Goal: Task Accomplishment & Management: Use online tool/utility

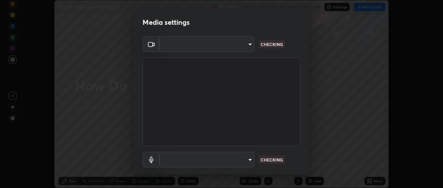
scroll to position [188, 443]
click at [248, 42] on body "Erase all How Do Organisms Reproduce ? Recording WAS SCHEDULED TO START AT 4:15…" at bounding box center [221, 94] width 443 height 188
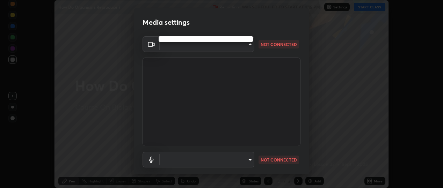
type input "b5ed76bf6ffec8510c1d67ae41352f00f6afc36978bae23b45774c159f9dd4cf"
type input "default"
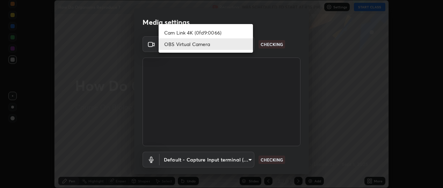
click at [192, 32] on li "Cam Link 4K (0fd9:0066)" at bounding box center [206, 33] width 94 height 12
type input "d433ed813fb4edee8c11d5c728848fb9fc852375dd73a9997fb19bdb6919e816"
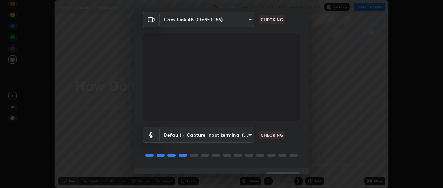
scroll to position [40, 0]
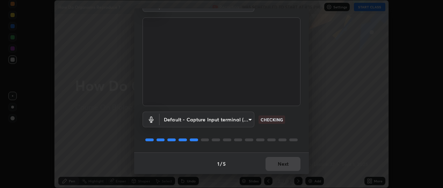
click at [250, 119] on body "Erase all How Do Organisms Reproduce ? Recording WAS SCHEDULED TO START AT 4:15…" at bounding box center [221, 94] width 443 height 188
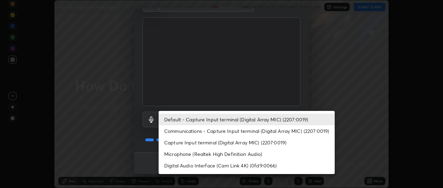
click at [268, 119] on li "Default - Capture Input terminal (Digital Array MIC) (2207:0019)" at bounding box center [247, 120] width 176 height 12
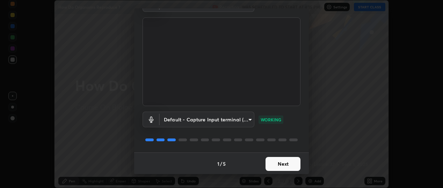
click at [279, 165] on button "Next" at bounding box center [282, 164] width 35 height 14
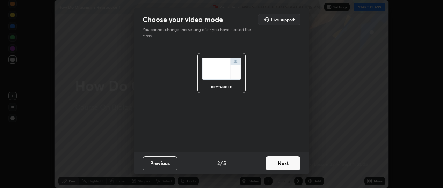
scroll to position [0, 0]
click at [279, 165] on button "Next" at bounding box center [282, 163] width 35 height 14
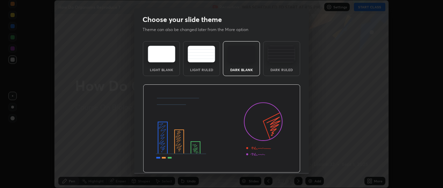
scroll to position [21, 0]
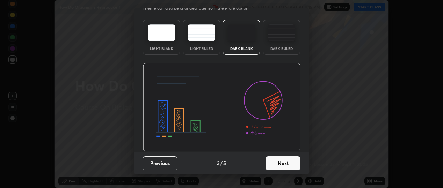
click at [288, 167] on button "Next" at bounding box center [282, 163] width 35 height 14
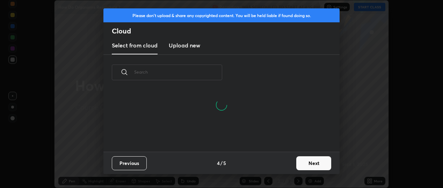
click at [305, 163] on button "Next" at bounding box center [313, 163] width 35 height 14
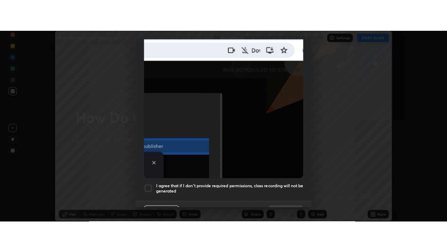
scroll to position [183, 0]
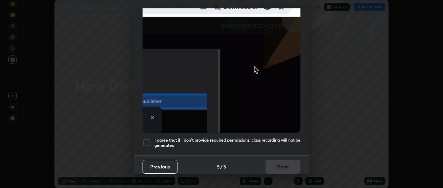
click at [147, 139] on div at bounding box center [147, 143] width 8 height 8
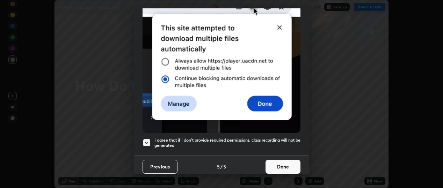
click at [281, 165] on button "Done" at bounding box center [282, 167] width 35 height 14
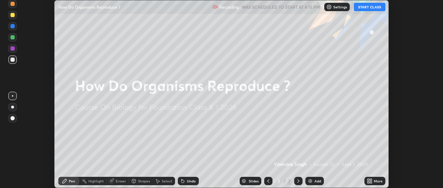
click at [374, 8] on button "START CLASS" at bounding box center [369, 7] width 31 height 8
click at [372, 182] on icon at bounding box center [370, 182] width 6 height 6
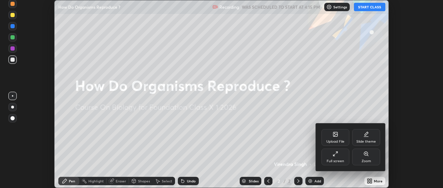
click at [336, 157] on div "Full screen" at bounding box center [335, 157] width 28 height 17
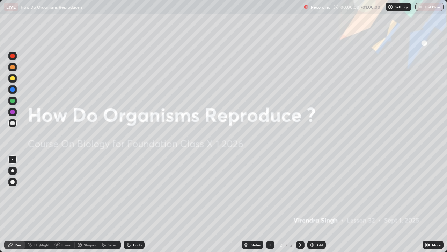
scroll to position [252, 447]
click at [13, 170] on div at bounding box center [12, 170] width 3 height 3
click at [320, 188] on div "Add" at bounding box center [316, 244] width 19 height 8
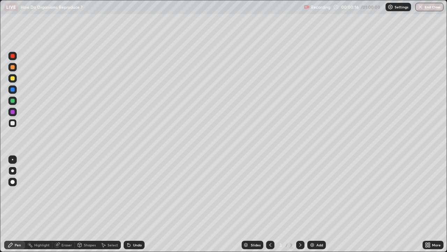
click at [13, 79] on div at bounding box center [12, 78] width 4 height 4
click at [13, 99] on div at bounding box center [12, 101] width 4 height 4
click at [14, 81] on div at bounding box center [12, 78] width 8 height 8
click at [11, 67] on div at bounding box center [12, 67] width 4 height 4
click at [14, 89] on div at bounding box center [12, 89] width 4 height 4
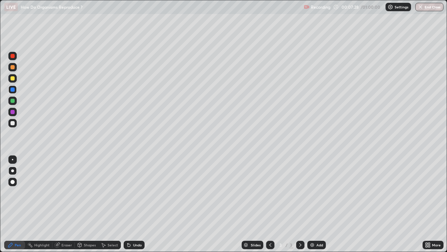
click at [139, 188] on div "Undo" at bounding box center [134, 244] width 21 height 8
click at [134, 188] on div "Undo" at bounding box center [134, 244] width 21 height 8
click at [133, 188] on div "Undo" at bounding box center [133, 245] width 24 height 14
click at [131, 188] on div "Undo" at bounding box center [134, 244] width 21 height 8
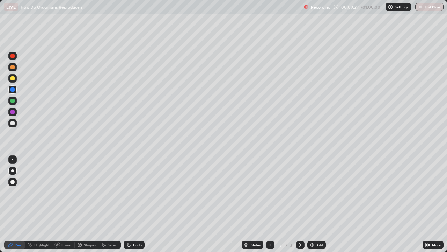
click at [10, 71] on div at bounding box center [12, 67] width 8 height 8
click at [317, 188] on div "Add" at bounding box center [319, 244] width 7 height 3
click at [14, 79] on div at bounding box center [12, 78] width 4 height 4
click at [14, 126] on div at bounding box center [12, 123] width 8 height 8
click at [14, 67] on div at bounding box center [12, 67] width 4 height 4
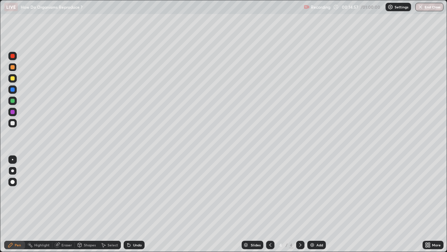
click at [13, 99] on div at bounding box center [12, 101] width 4 height 4
click at [15, 124] on div at bounding box center [12, 123] width 8 height 8
click at [13, 79] on div at bounding box center [12, 78] width 4 height 4
click at [15, 101] on div at bounding box center [12, 100] width 8 height 8
click at [133, 188] on div "Undo" at bounding box center [137, 244] width 9 height 3
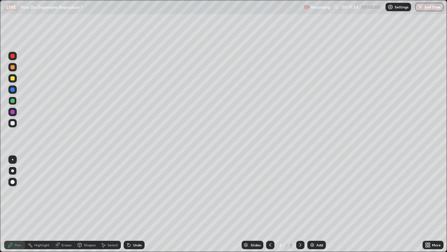
click at [12, 124] on div at bounding box center [12, 123] width 4 height 4
click at [315, 188] on div "Add" at bounding box center [316, 244] width 19 height 8
click at [13, 99] on div at bounding box center [12, 101] width 4 height 4
click at [62, 188] on div "Eraser" at bounding box center [66, 244] width 10 height 3
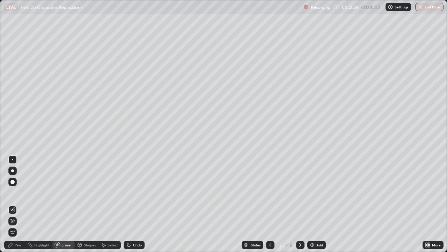
click at [110, 188] on div "Select" at bounding box center [113, 244] width 10 height 3
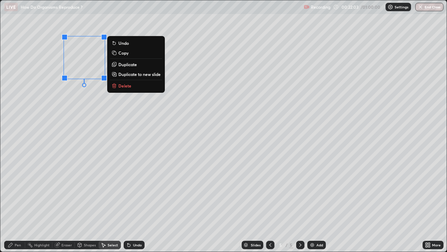
click at [135, 66] on p "Duplicate" at bounding box center [127, 64] width 19 height 6
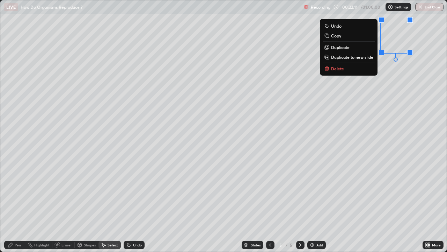
click at [345, 49] on p "Duplicate" at bounding box center [340, 47] width 19 height 6
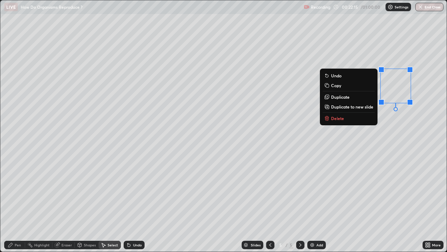
click at [387, 137] on div "0 ° Undo Copy Duplicate Duplicate to new slide Delete" at bounding box center [223, 125] width 446 height 251
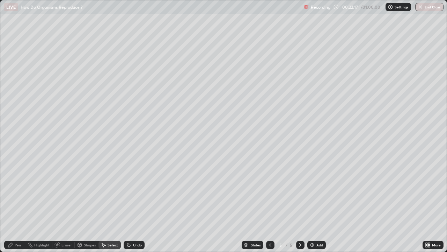
click at [24, 188] on div "Pen" at bounding box center [14, 244] width 21 height 8
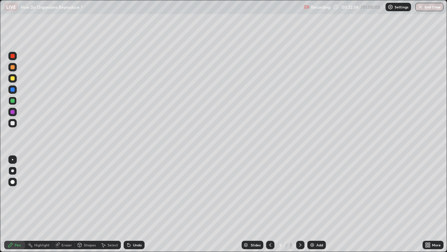
click at [13, 79] on div at bounding box center [12, 78] width 4 height 4
click at [14, 79] on div at bounding box center [12, 78] width 4 height 4
click at [14, 68] on div at bounding box center [12, 67] width 4 height 4
click at [116, 188] on div "Select" at bounding box center [113, 244] width 10 height 3
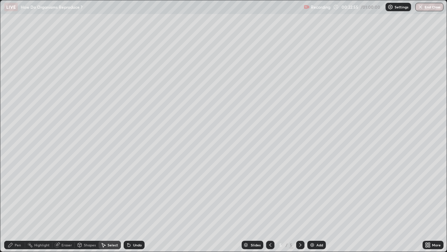
click at [24, 188] on div "Pen" at bounding box center [14, 244] width 21 height 8
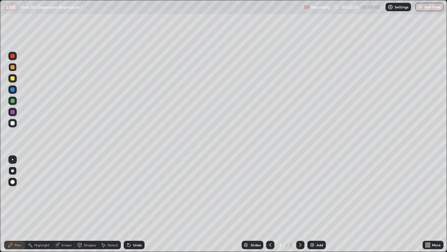
click at [13, 100] on div at bounding box center [12, 101] width 4 height 4
click at [13, 78] on div at bounding box center [12, 78] width 4 height 4
click at [13, 67] on div at bounding box center [12, 67] width 4 height 4
click at [14, 77] on div at bounding box center [12, 78] width 4 height 4
click at [133, 188] on div "Undo" at bounding box center [137, 244] width 9 height 3
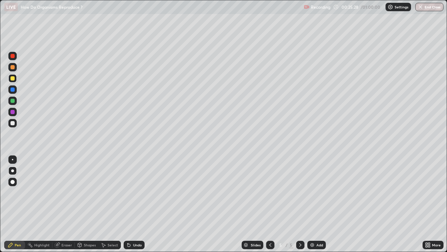
click at [134, 188] on div "Undo" at bounding box center [137, 244] width 9 height 3
click at [135, 188] on div "Undo" at bounding box center [137, 244] width 9 height 3
click at [133, 188] on div "Undo" at bounding box center [137, 244] width 9 height 3
click at [13, 101] on div at bounding box center [12, 101] width 4 height 4
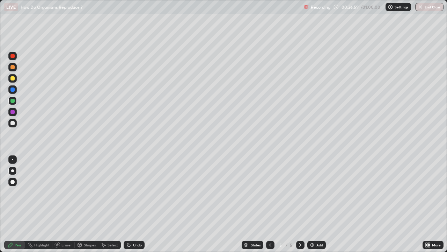
click at [13, 78] on div at bounding box center [12, 78] width 4 height 4
click at [11, 99] on div at bounding box center [12, 101] width 4 height 4
click at [316, 188] on div "Add" at bounding box center [319, 244] width 7 height 3
click at [14, 79] on div at bounding box center [12, 78] width 4 height 4
click at [133, 188] on div "Undo" at bounding box center [137, 244] width 9 height 3
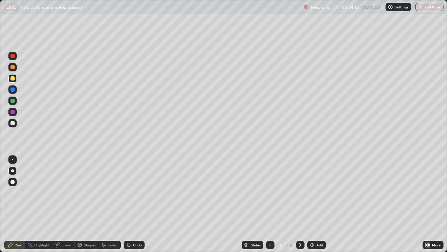
click at [15, 89] on div at bounding box center [12, 89] width 8 height 8
click at [15, 68] on div at bounding box center [12, 67] width 8 height 8
click at [14, 78] on div at bounding box center [12, 78] width 4 height 4
click at [14, 92] on div at bounding box center [12, 89] width 8 height 8
click at [13, 70] on div at bounding box center [12, 67] width 8 height 8
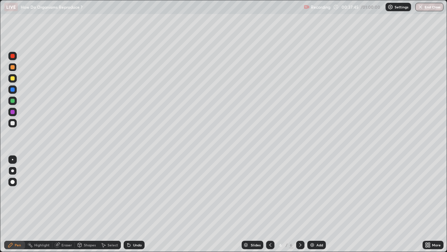
click at [16, 93] on div at bounding box center [12, 89] width 8 height 8
click at [13, 79] on div at bounding box center [12, 78] width 4 height 4
click at [13, 89] on div at bounding box center [12, 89] width 4 height 4
click at [13, 67] on div at bounding box center [12, 67] width 4 height 4
click at [13, 100] on div at bounding box center [12, 101] width 4 height 4
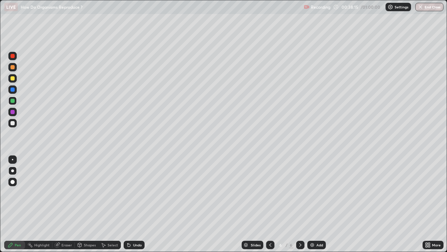
click at [14, 79] on div at bounding box center [12, 78] width 4 height 4
click at [443, 188] on div "Setting up your live class" at bounding box center [223, 126] width 447 height 252
click at [316, 188] on div "Add" at bounding box center [319, 244] width 7 height 3
click at [17, 68] on div at bounding box center [12, 66] width 11 height 11
click at [270, 188] on icon at bounding box center [271, 245] width 6 height 6
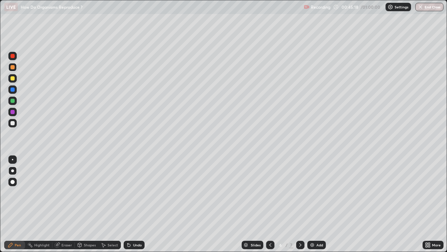
click at [299, 188] on icon at bounding box center [301, 245] width 6 height 6
click at [136, 188] on div "Undo" at bounding box center [137, 244] width 9 height 3
click at [135, 188] on div "Undo" at bounding box center [137, 244] width 9 height 3
click at [12, 100] on div at bounding box center [12, 101] width 4 height 4
click at [429, 7] on button "End Class" at bounding box center [429, 7] width 28 height 8
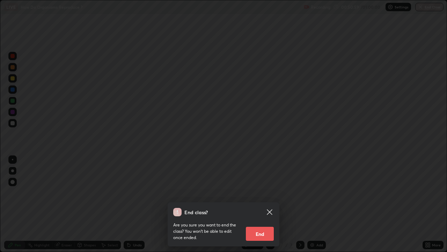
click at [259, 188] on button "End" at bounding box center [260, 233] width 28 height 14
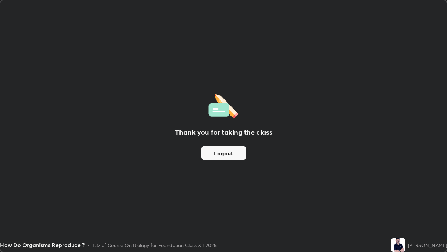
click at [240, 156] on button "Logout" at bounding box center [224, 153] width 44 height 14
